Goal: Task Accomplishment & Management: Use online tool/utility

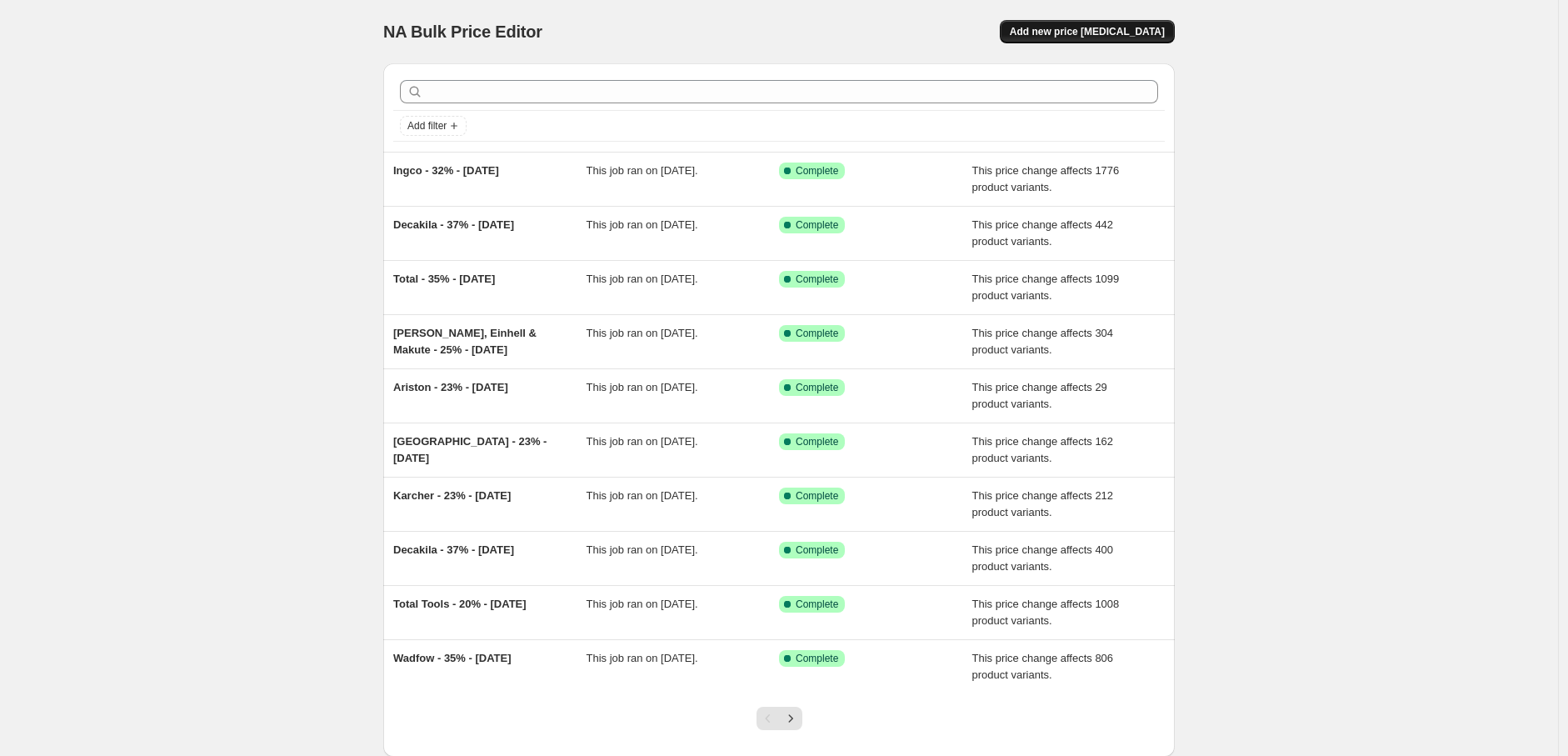
click at [1119, 33] on span "Add new price [MEDICAL_DATA]" at bounding box center [1086, 31] width 155 height 13
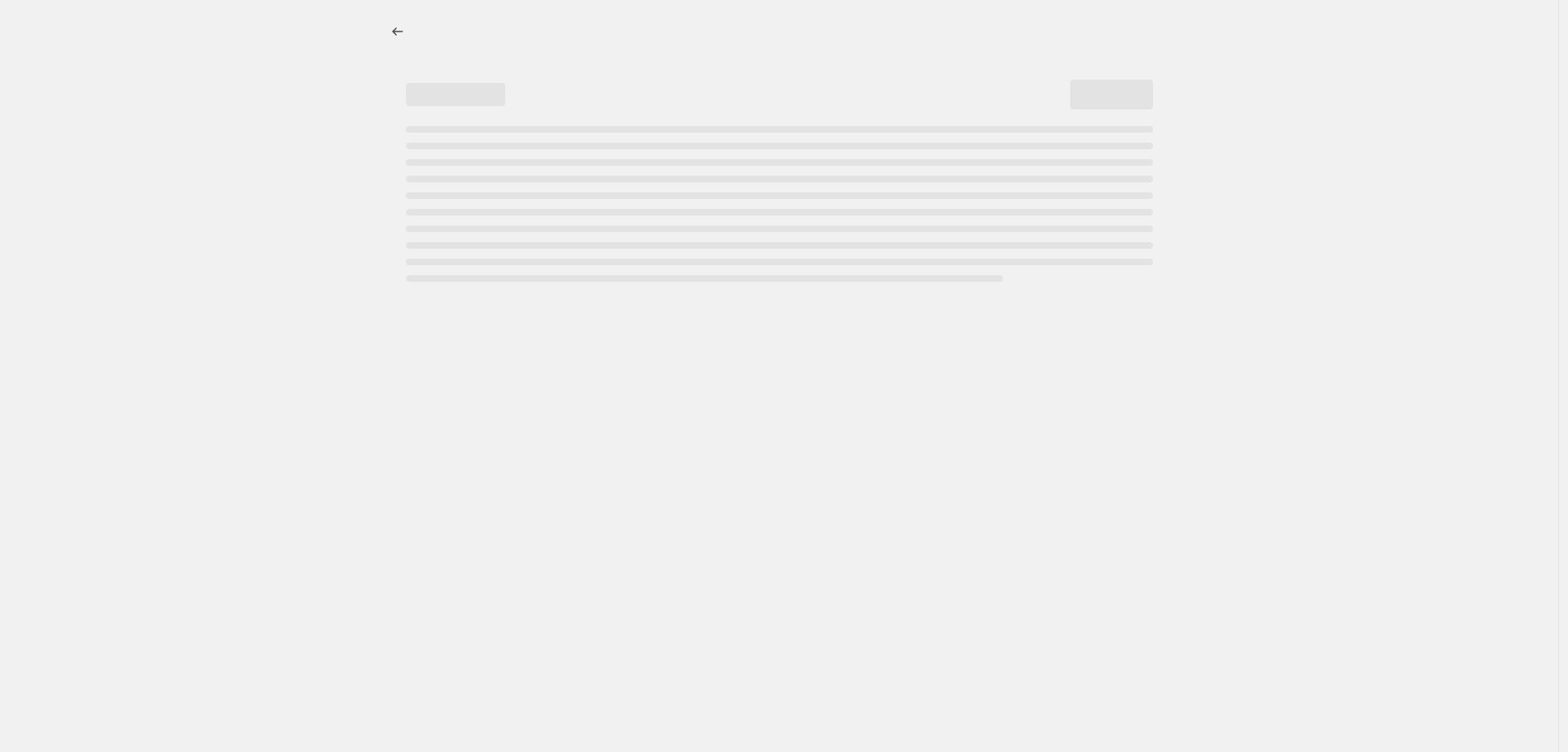
select select "percentage"
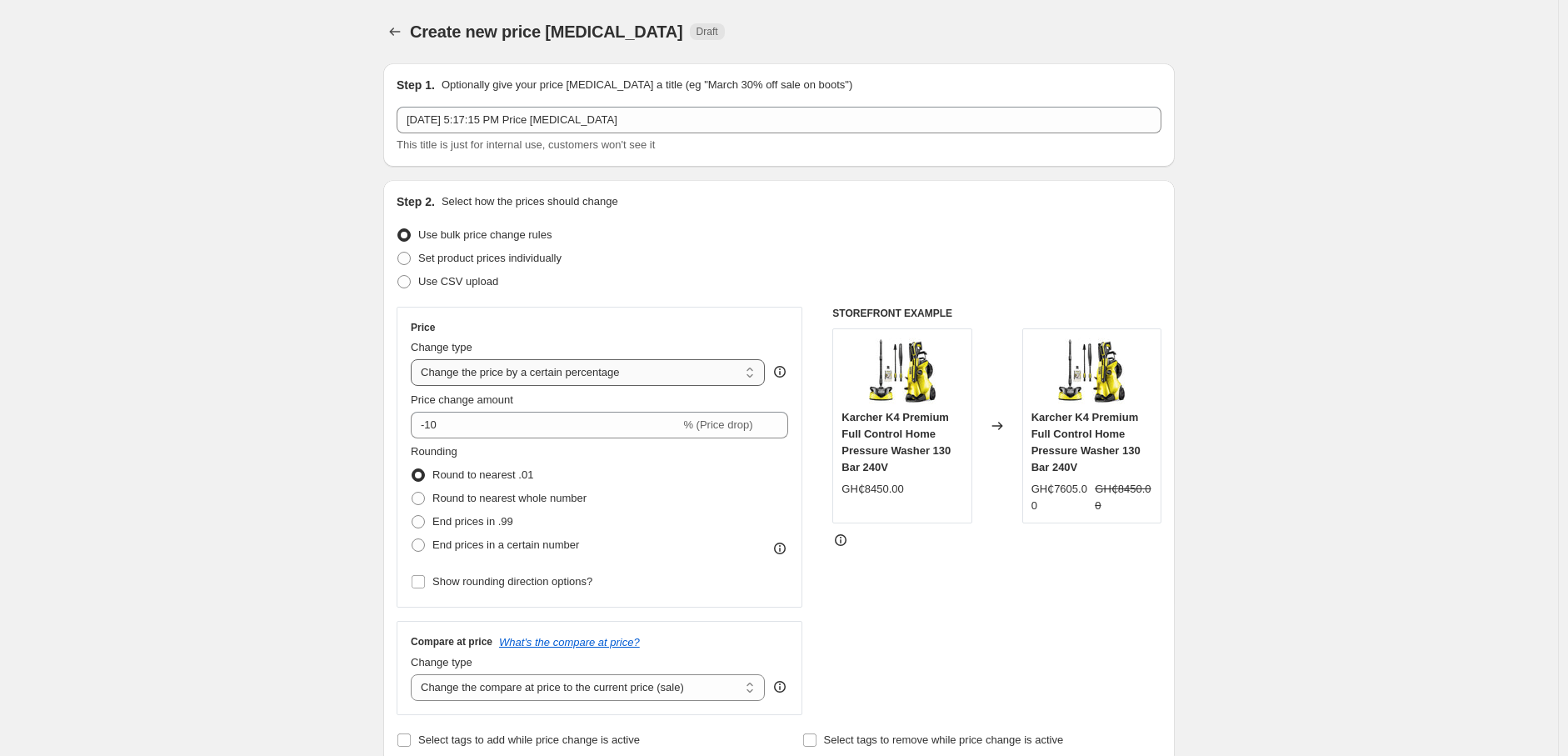
click at [753, 373] on select "Change the price to a certain amount Change the price by a certain amount Chang…" at bounding box center [588, 372] width 354 height 27
click at [939, 587] on div "STOREFRONT EXAMPLE Karcher K4 Premium Full Control Home Pressure Washer 130 Bar…" at bounding box center [997, 510] width 329 height 408
click at [411, 257] on span at bounding box center [403, 257] width 13 height 13
click at [398, 252] on input "Set product prices individually" at bounding box center [397, 251] width 1 height 1
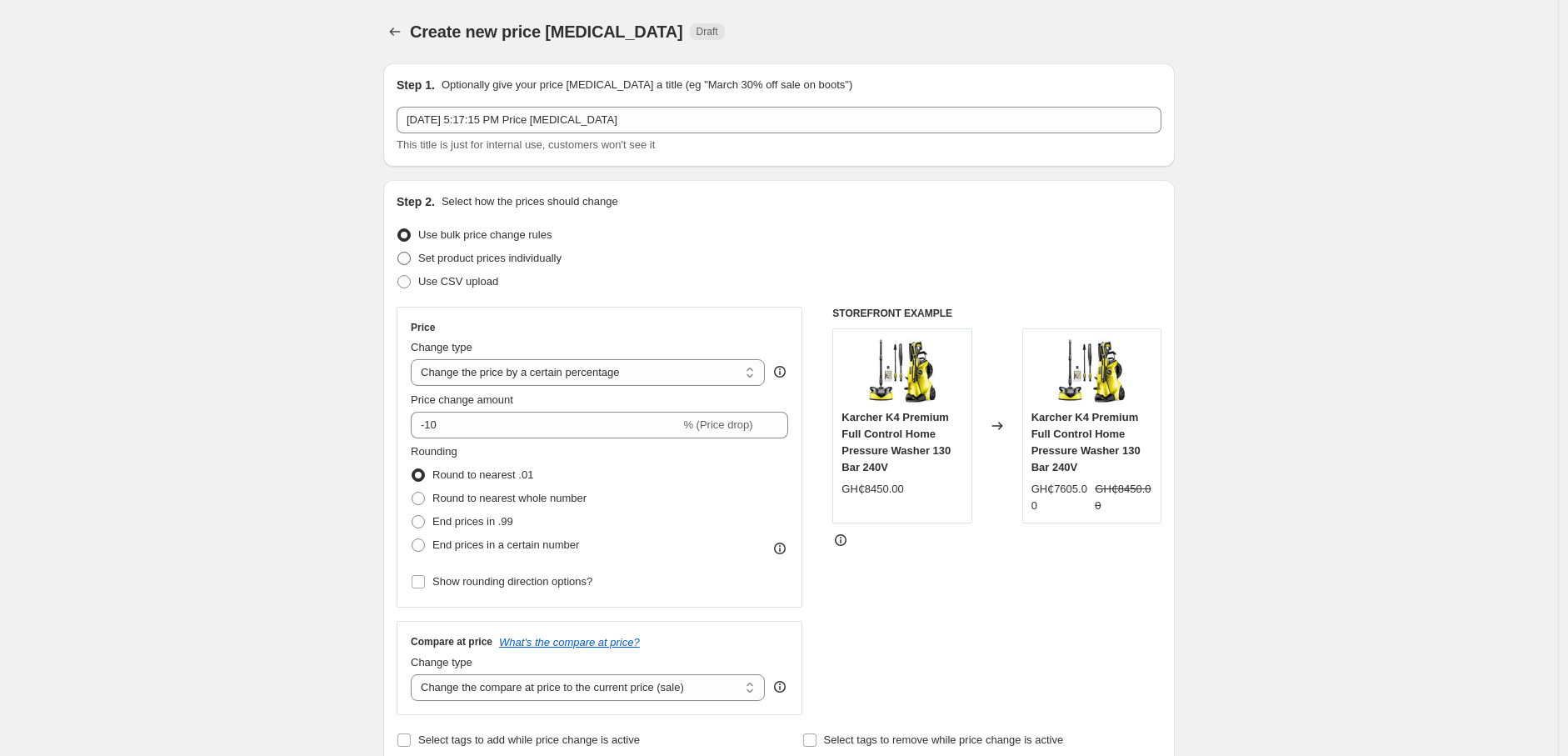
radio input "true"
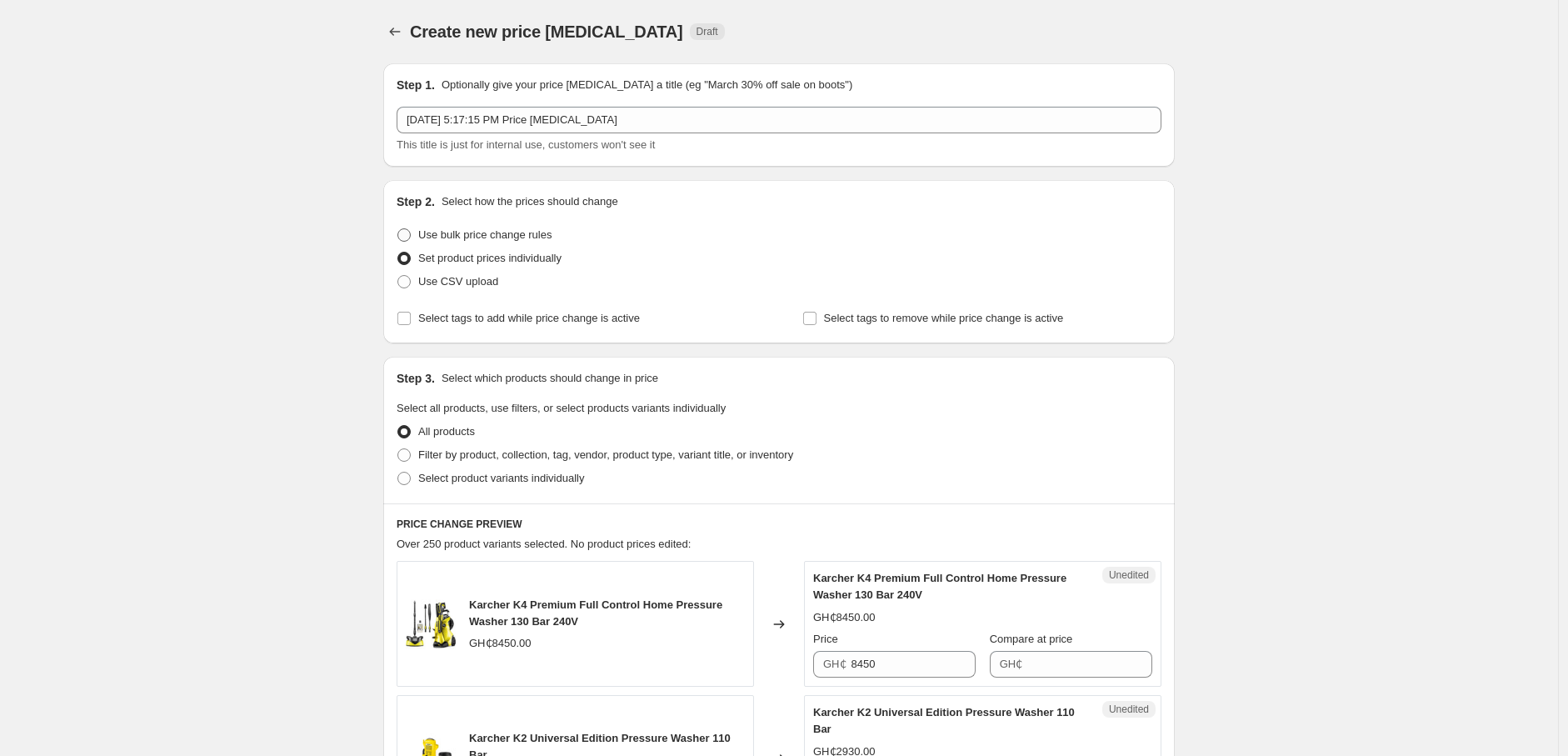
click at [409, 237] on span at bounding box center [403, 234] width 13 height 13
click at [398, 229] on input "Use bulk price change rules" at bounding box center [397, 228] width 1 height 1
radio input "true"
select select "percentage"
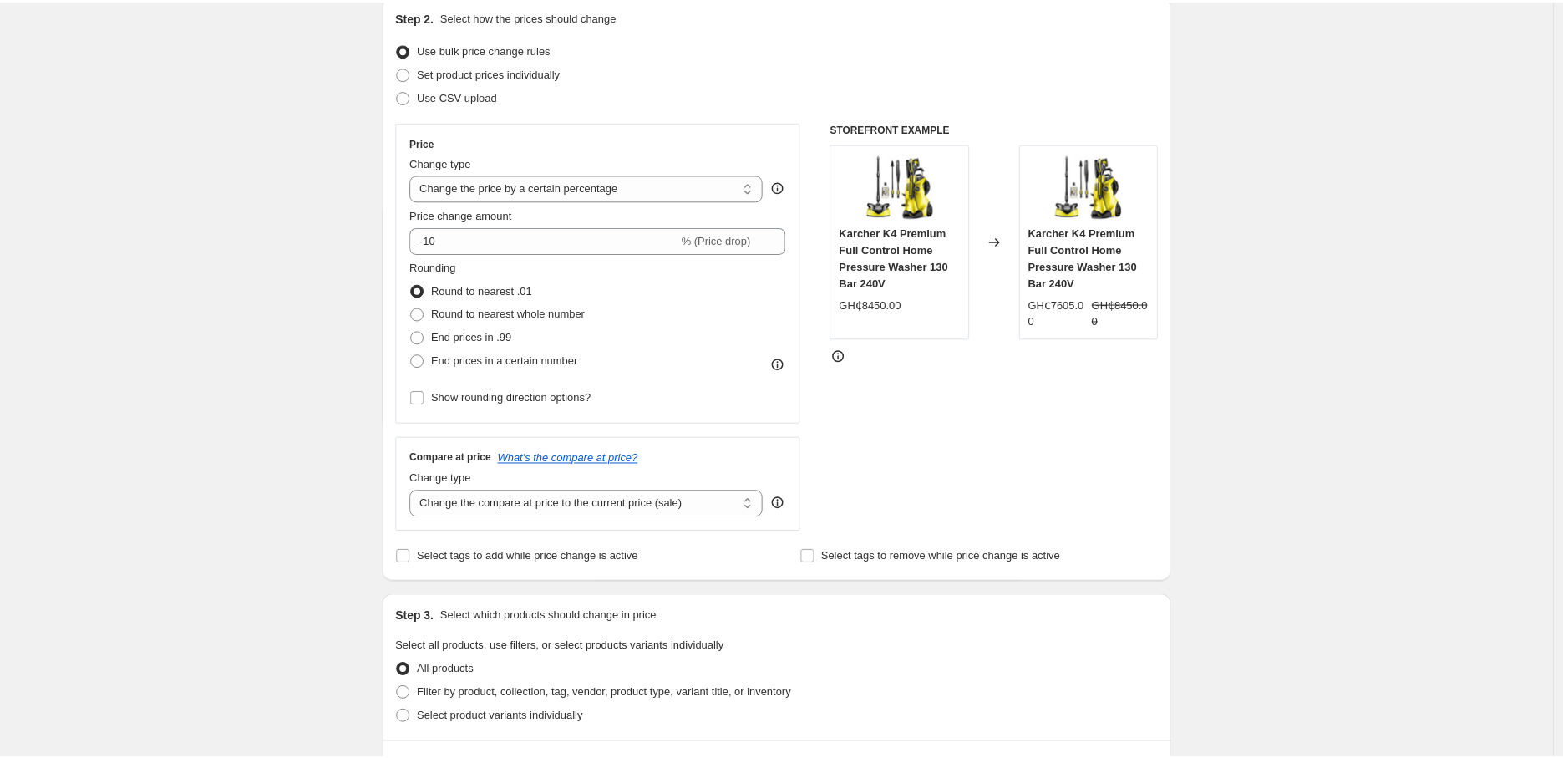
scroll to position [93, 0]
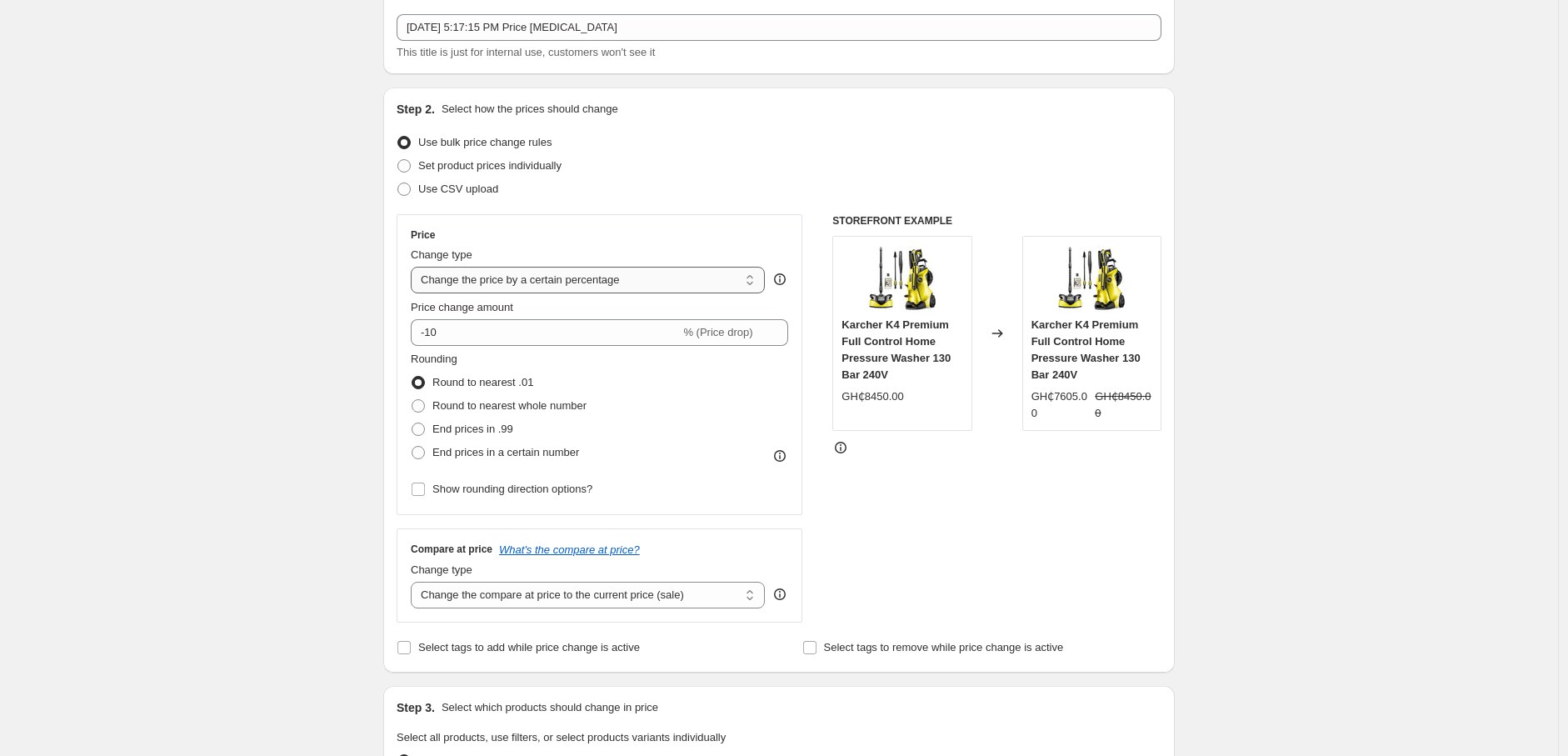
click at [759, 280] on select "Change the price to a certain amount Change the price by a certain amount Chang…" at bounding box center [588, 279] width 354 height 27
